Goal: Transaction & Acquisition: Download file/media

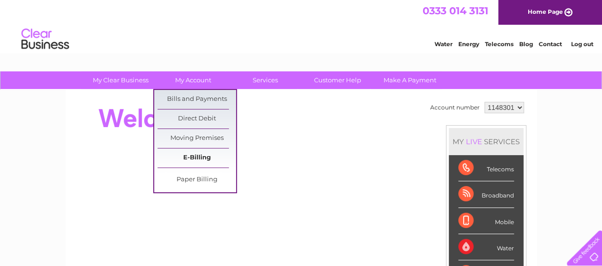
click at [198, 158] on link "E-Billing" at bounding box center [196, 157] width 78 height 19
click at [180, 93] on link "Bills and Payments" at bounding box center [196, 99] width 78 height 19
click at [182, 97] on link "Bills and Payments" at bounding box center [196, 99] width 78 height 19
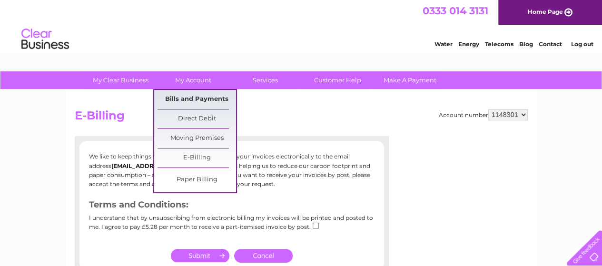
click at [189, 98] on link "Bills and Payments" at bounding box center [196, 99] width 78 height 19
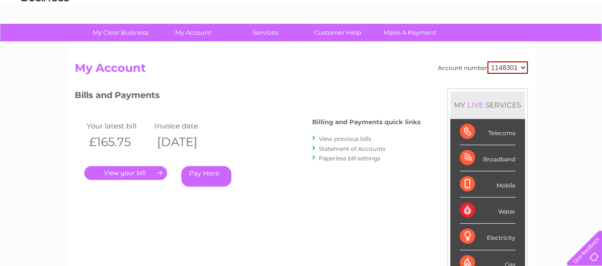
click at [141, 175] on link "." at bounding box center [125, 173] width 83 height 14
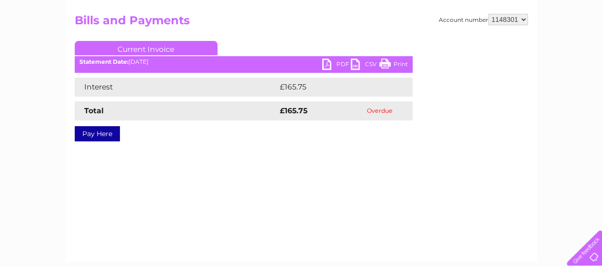
scroll to position [48, 0]
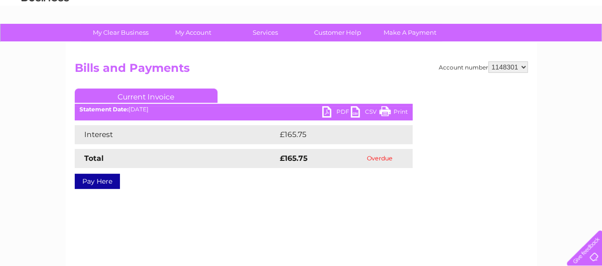
click at [336, 111] on link "PDF" at bounding box center [336, 113] width 29 height 14
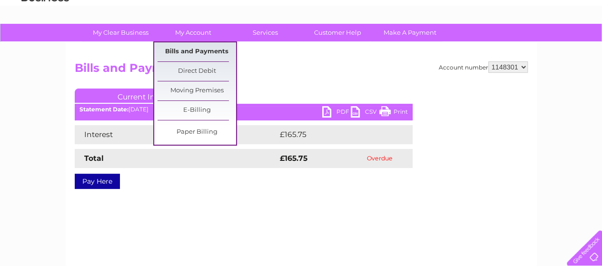
click at [198, 51] on link "Bills and Payments" at bounding box center [196, 51] width 78 height 19
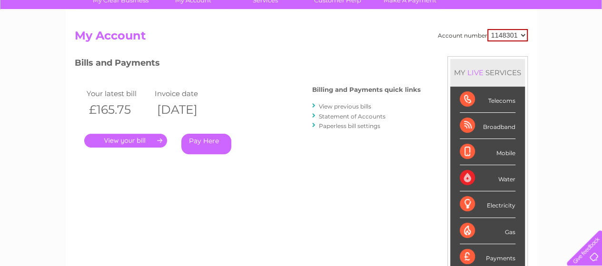
scroll to position [95, 0]
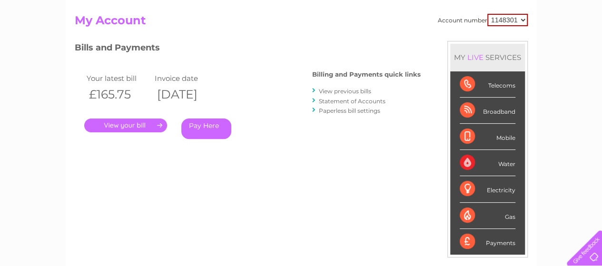
click at [140, 124] on link "." at bounding box center [125, 125] width 83 height 14
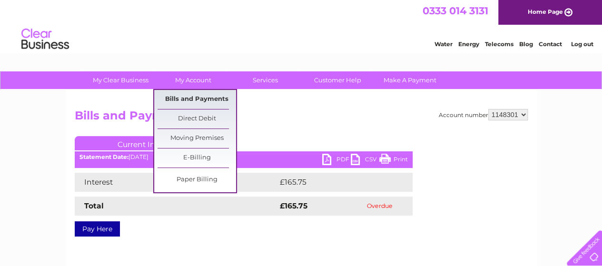
click at [191, 97] on link "Bills and Payments" at bounding box center [196, 99] width 78 height 19
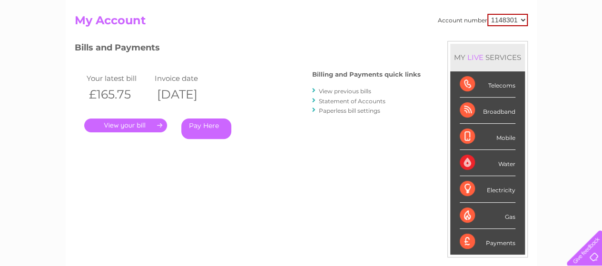
click at [145, 125] on link "." at bounding box center [125, 125] width 83 height 14
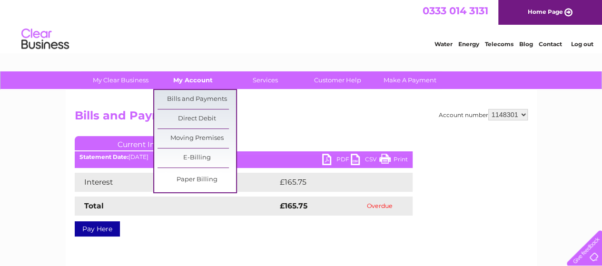
click at [188, 81] on link "My Account" at bounding box center [193, 80] width 78 height 18
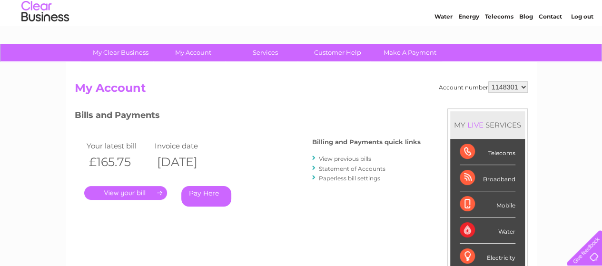
scroll to position [48, 0]
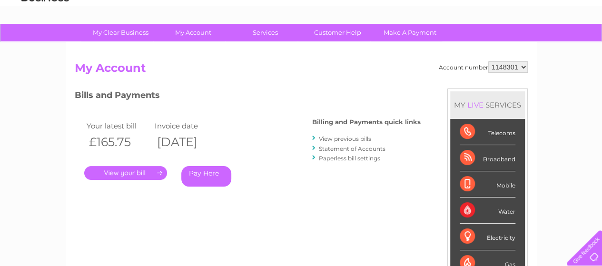
click at [125, 170] on link "." at bounding box center [125, 173] width 83 height 14
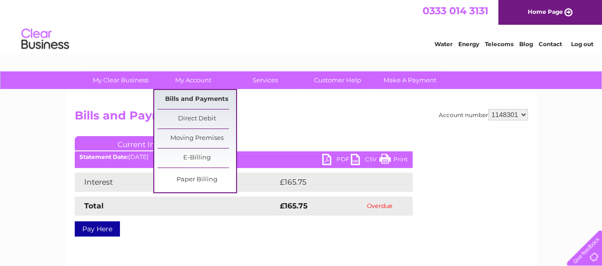
click at [195, 98] on link "Bills and Payments" at bounding box center [196, 99] width 78 height 19
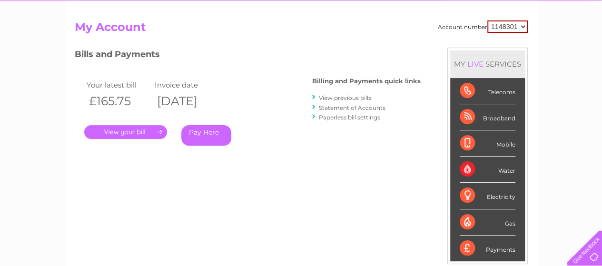
scroll to position [95, 0]
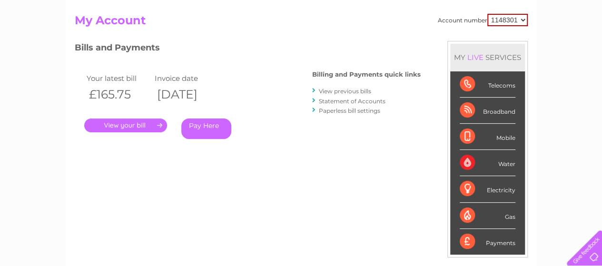
click at [346, 93] on link "View previous bills" at bounding box center [345, 91] width 52 height 7
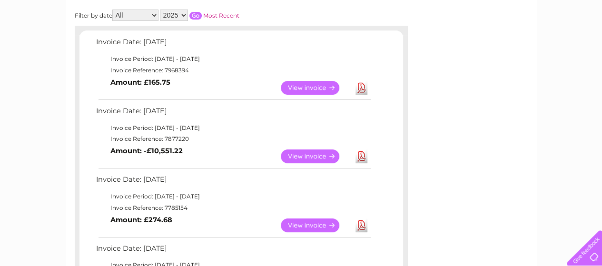
scroll to position [95, 0]
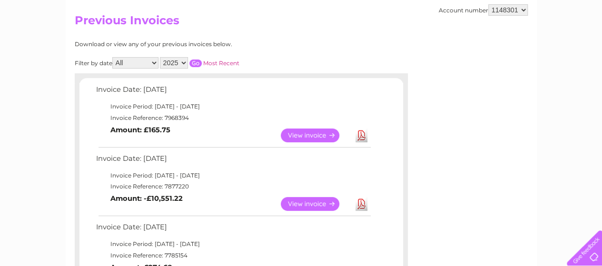
click at [363, 134] on link "Download" at bounding box center [361, 135] width 12 height 14
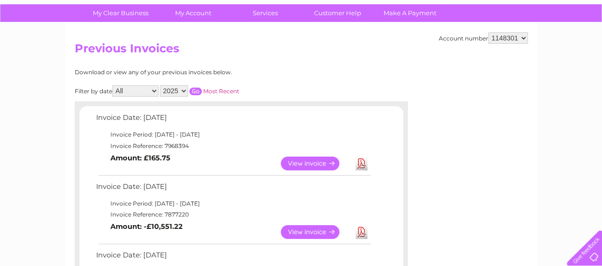
scroll to position [48, 0]
